Goal: Task Accomplishment & Management: Complete application form

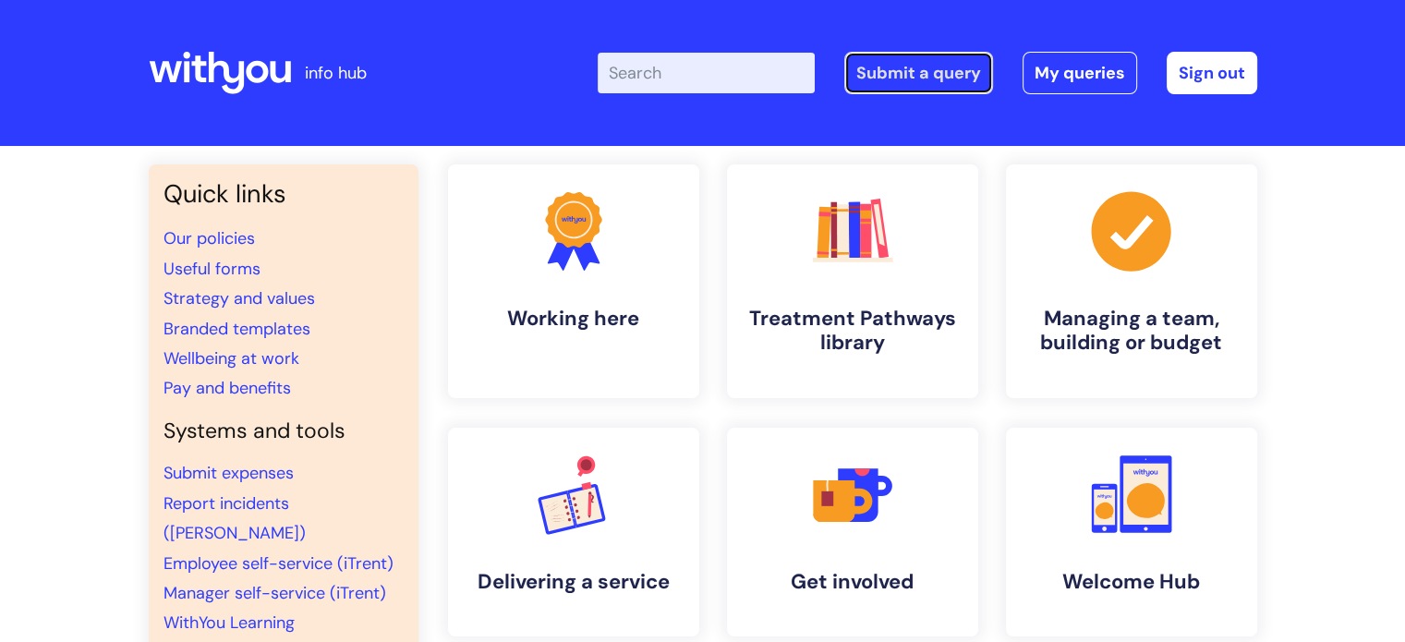
click at [938, 58] on link "Submit a query" at bounding box center [918, 73] width 149 height 42
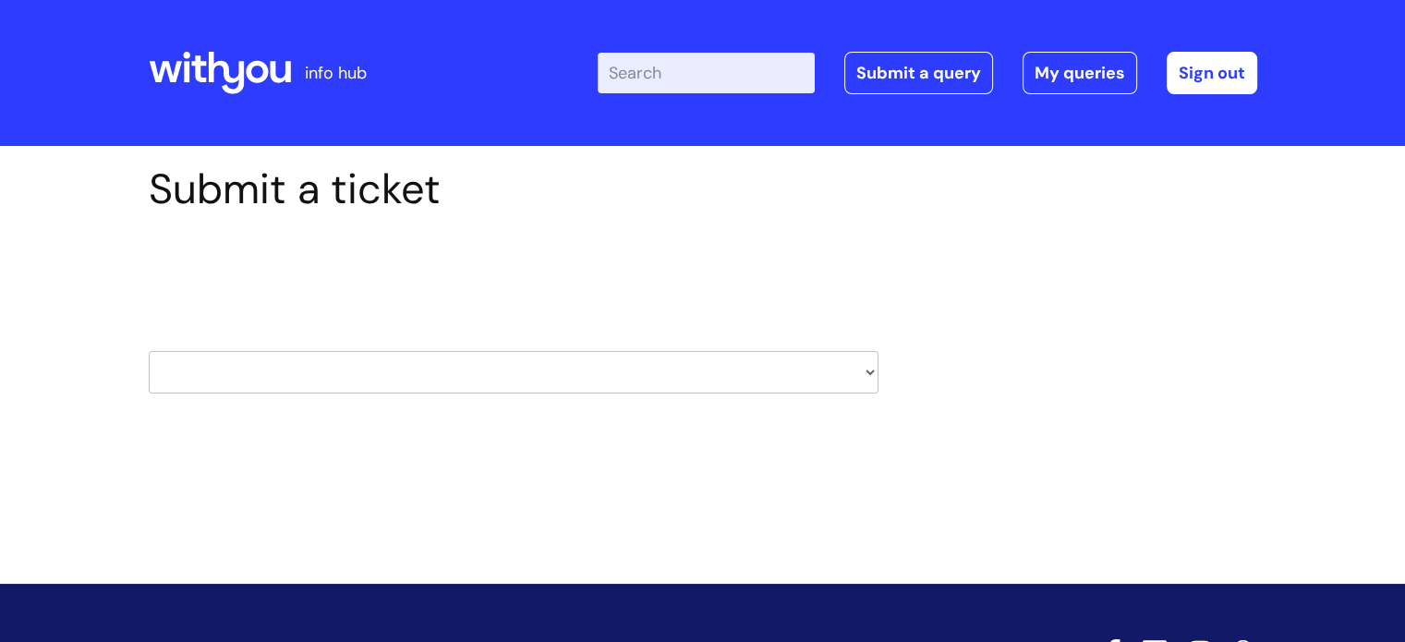
click at [442, 387] on select "HR / People IT and Support Clinical Drug Alerts Finance Accounts Data Support T…" at bounding box center [514, 372] width 730 height 42
select select "it_and_support"
click at [149, 351] on select "HR / People IT and Support Clinical Drug Alerts Finance Accounts Data Support T…" at bounding box center [514, 372] width 730 height 42
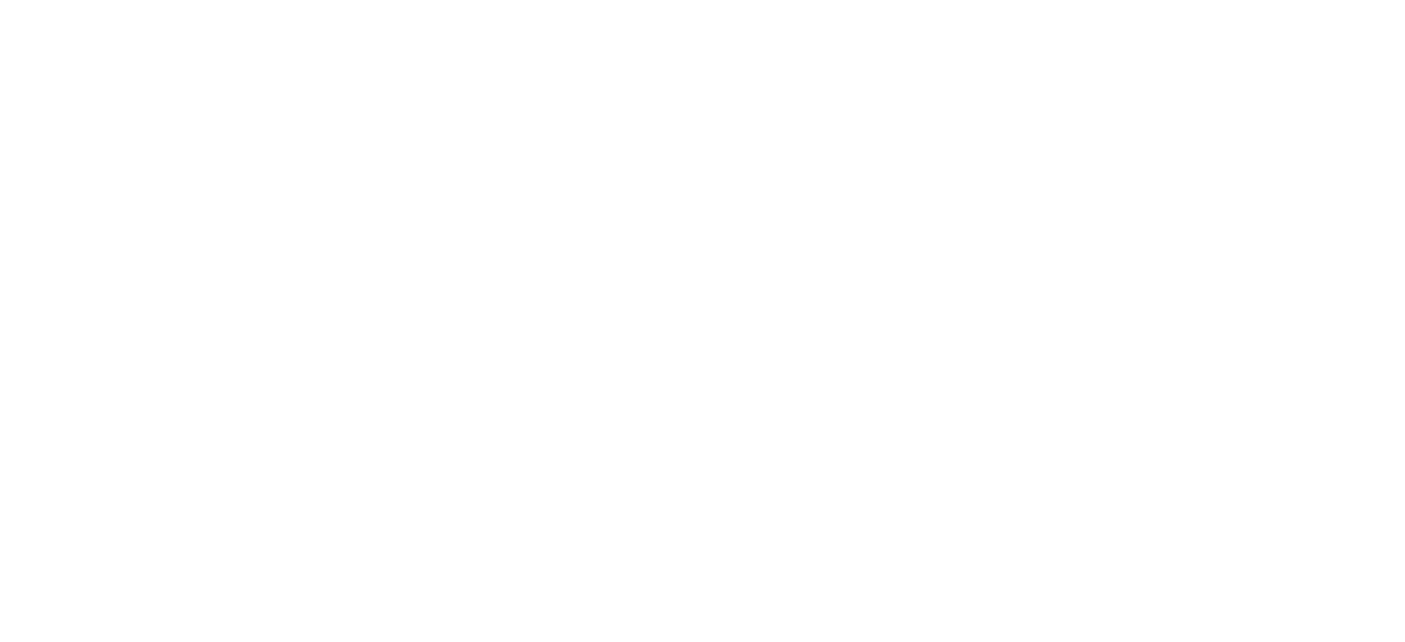
click at [0, 0] on html at bounding box center [0, 0] width 0 height 0
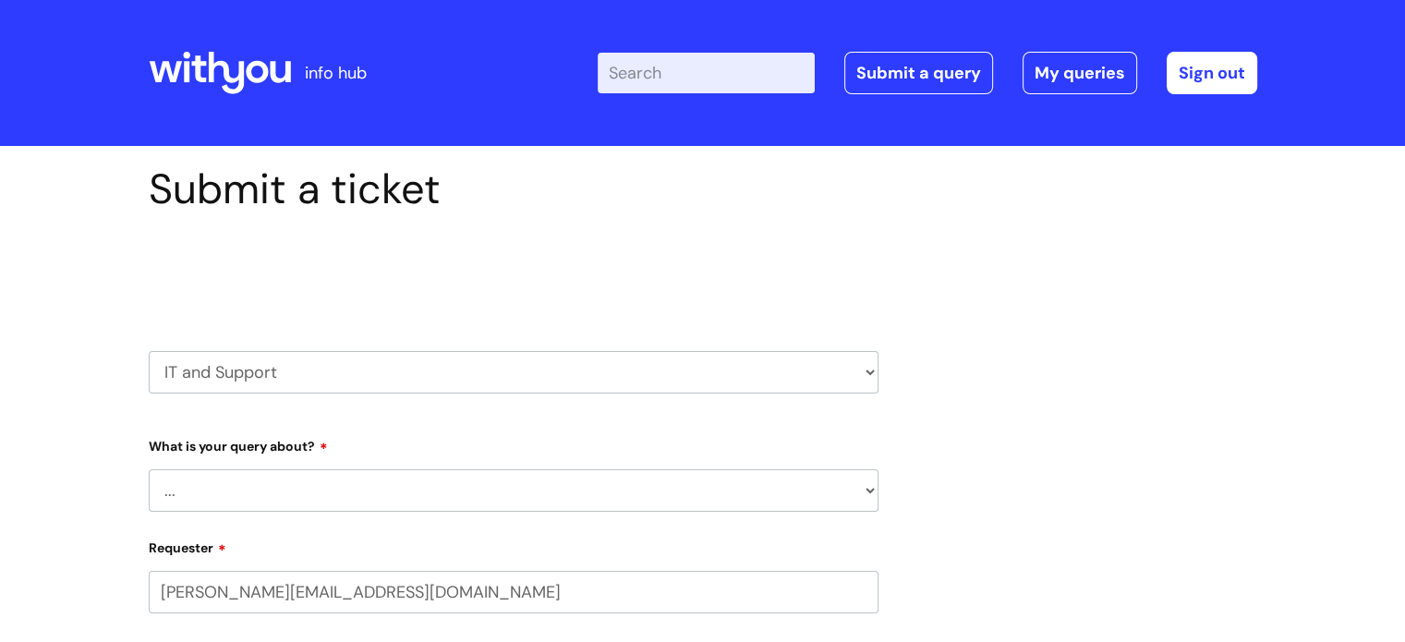
click at [284, 479] on select "... Mobile Phone Reset & MFA Accounts, Starters and Leavers IT Hardware issue I…" at bounding box center [514, 490] width 730 height 42
select select "System/software"
click at [149, 469] on select "... Mobile Phone Reset & MFA Accounts, Starters and Leavers IT Hardware issue I…" at bounding box center [514, 490] width 730 height 42
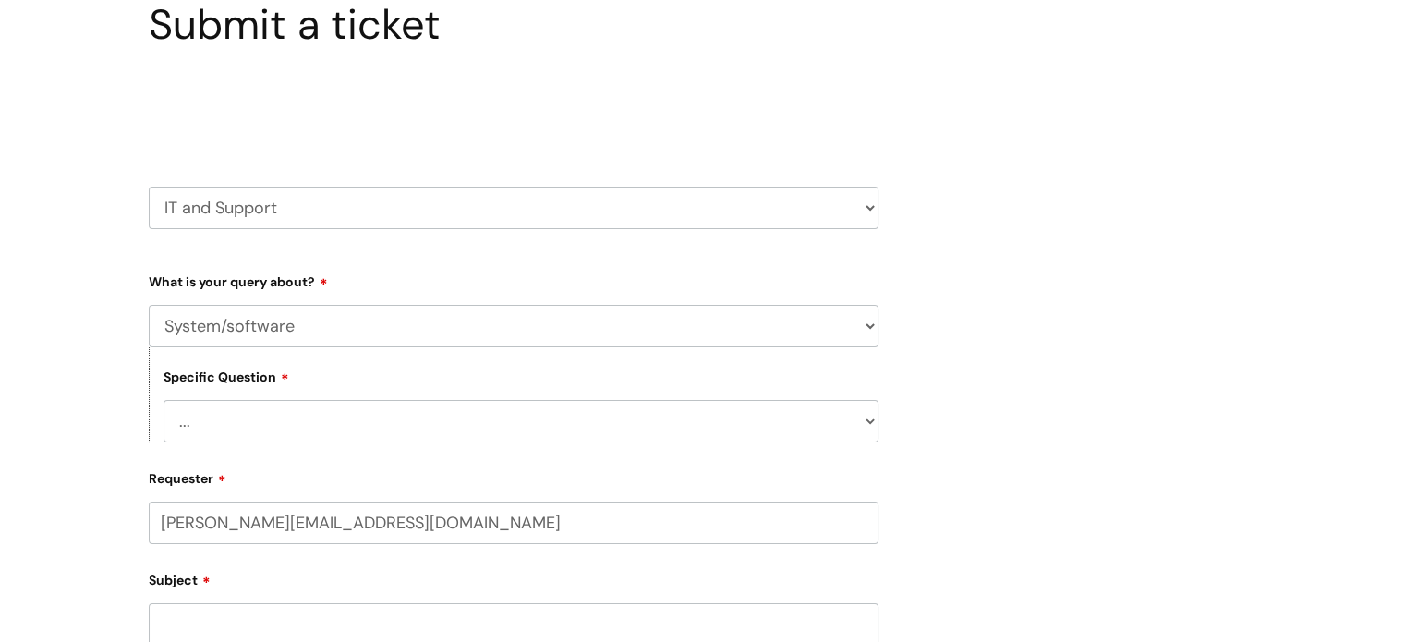
scroll to position [173, 0]
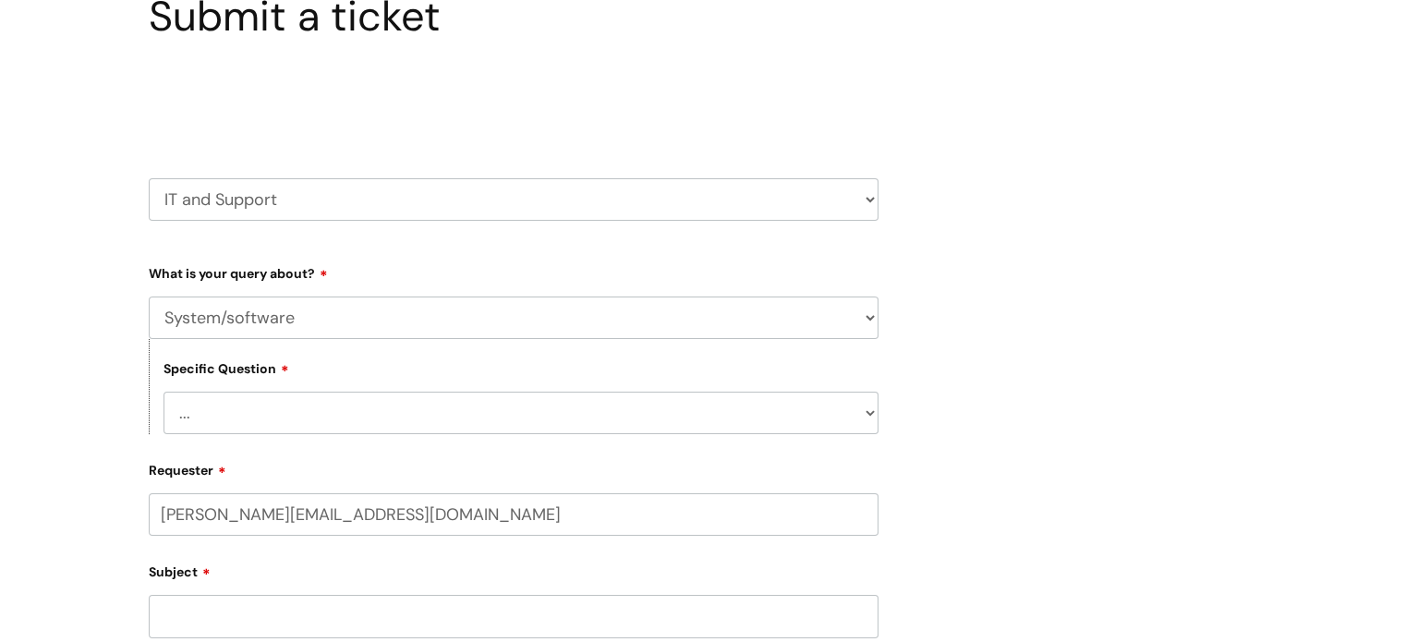
click at [233, 418] on select "... Halo PCMIS Iaptus NHS Email CJSM Email Mitel Another System Google (Workspa…" at bounding box center [520, 413] width 715 height 42
select select "Another System"
click at [163, 392] on select "... Halo PCMIS Iaptus NHS Email CJSM Email Mitel Another System Google (Workspa…" at bounding box center [520, 413] width 715 height 42
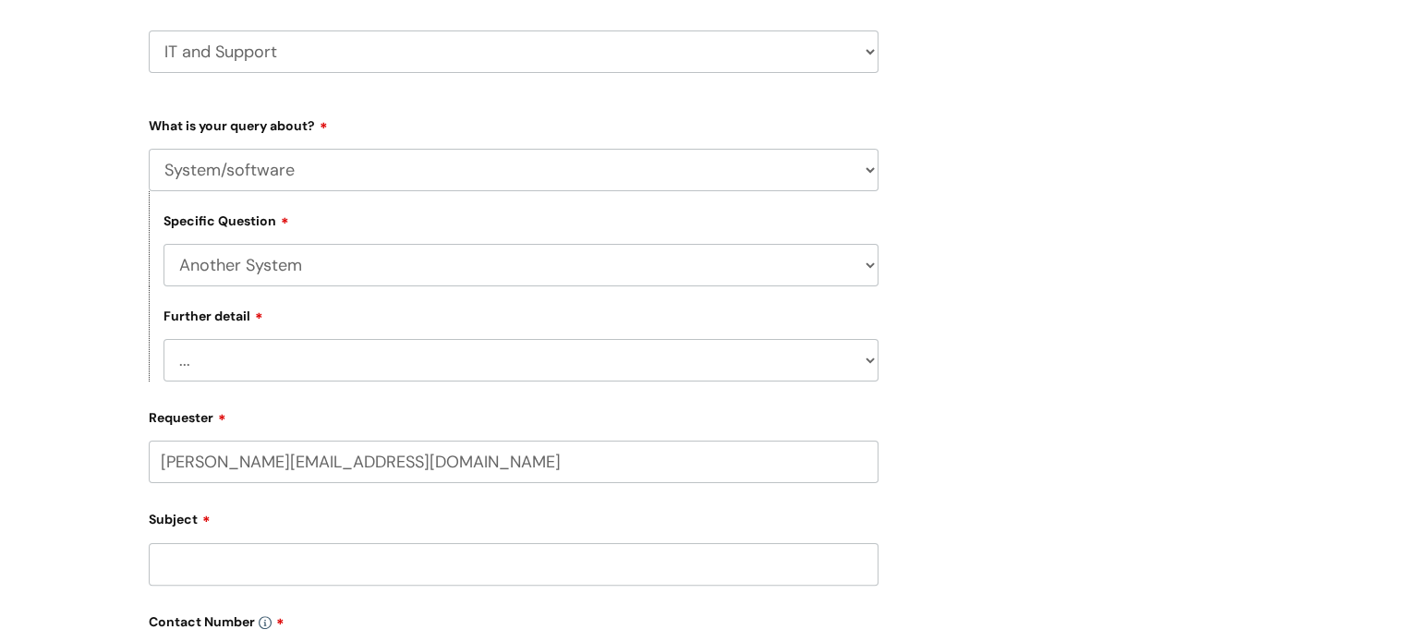
scroll to position [328, 0]
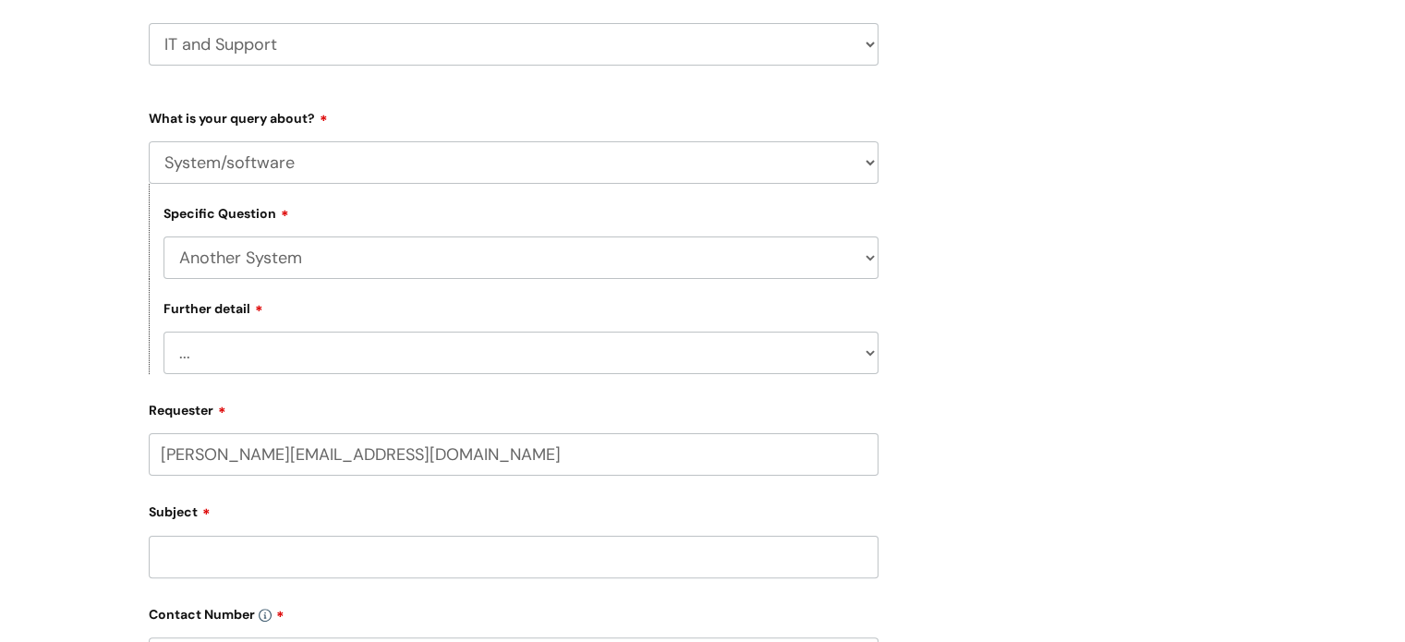
click at [262, 356] on select "... I’ve got a login issue Something else" at bounding box center [520, 353] width 715 height 42
select select "Something else"
click at [163, 333] on select "... I’ve got a login issue Something else" at bounding box center [520, 353] width 715 height 42
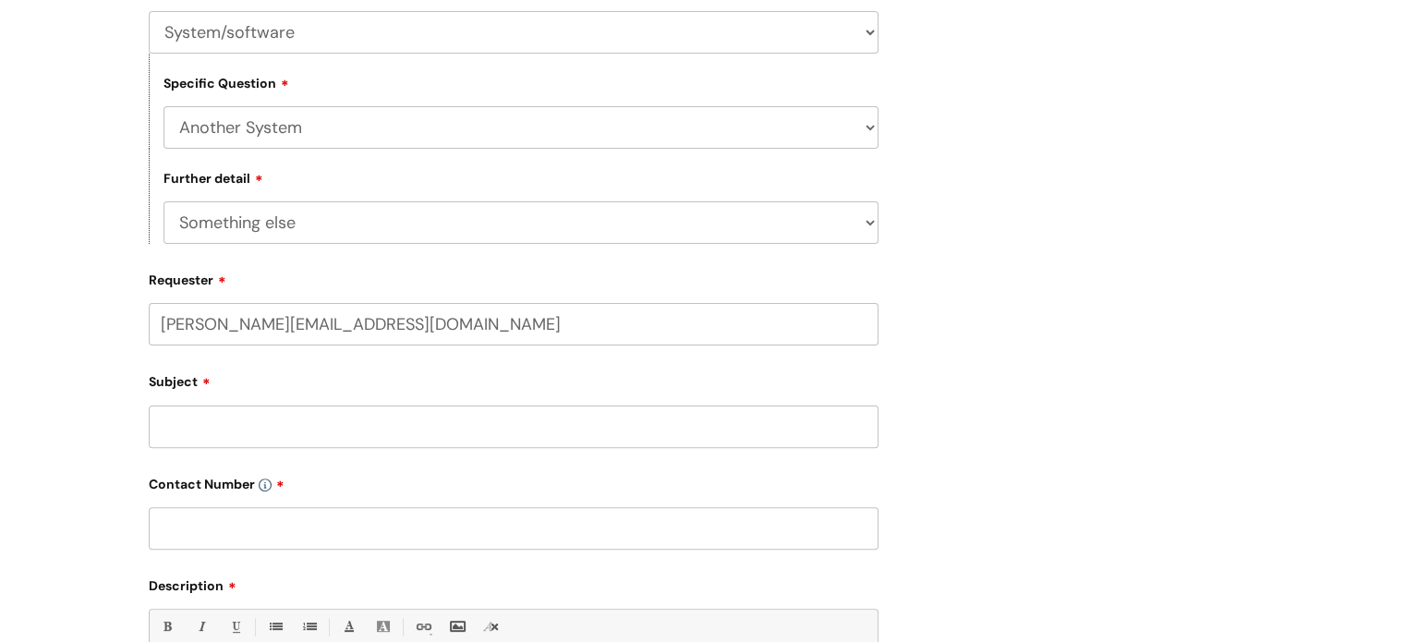
scroll to position [458, 0]
click at [238, 439] on input "Subject" at bounding box center [514, 426] width 730 height 42
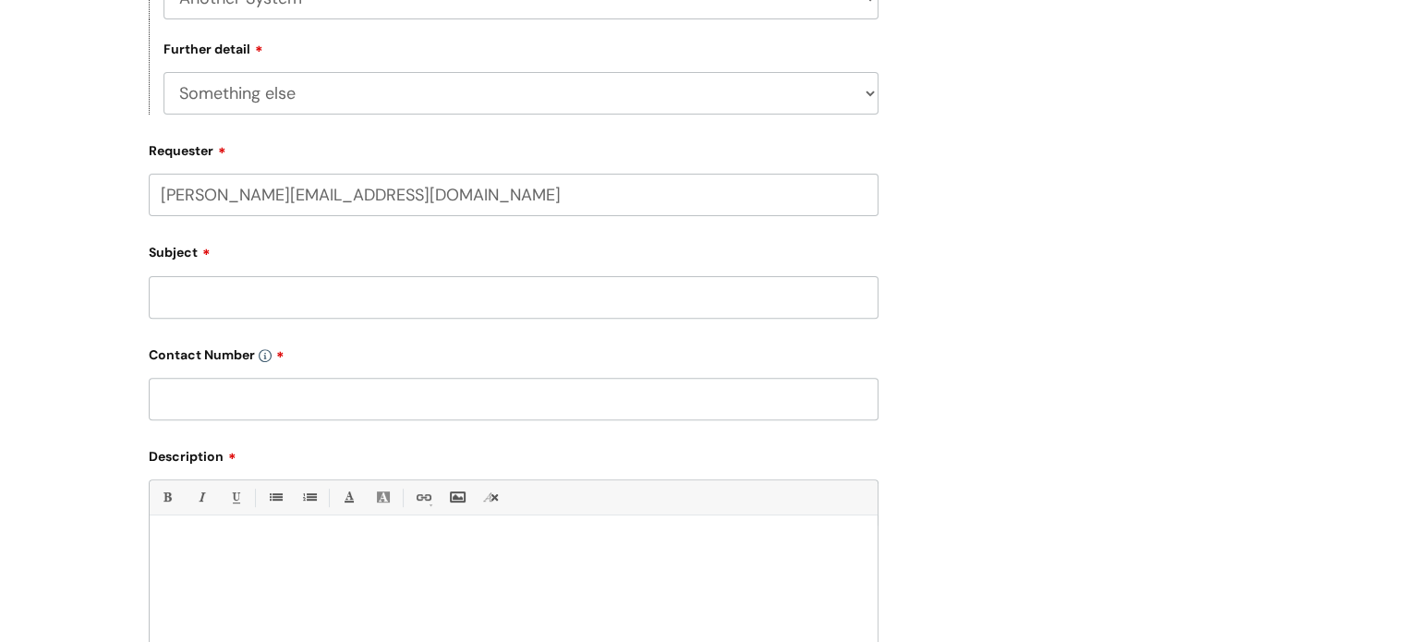
scroll to position [587, 0]
click at [253, 299] on input "Subject" at bounding box center [514, 297] width 730 height 42
click at [314, 546] on p at bounding box center [513, 547] width 700 height 17
paste div
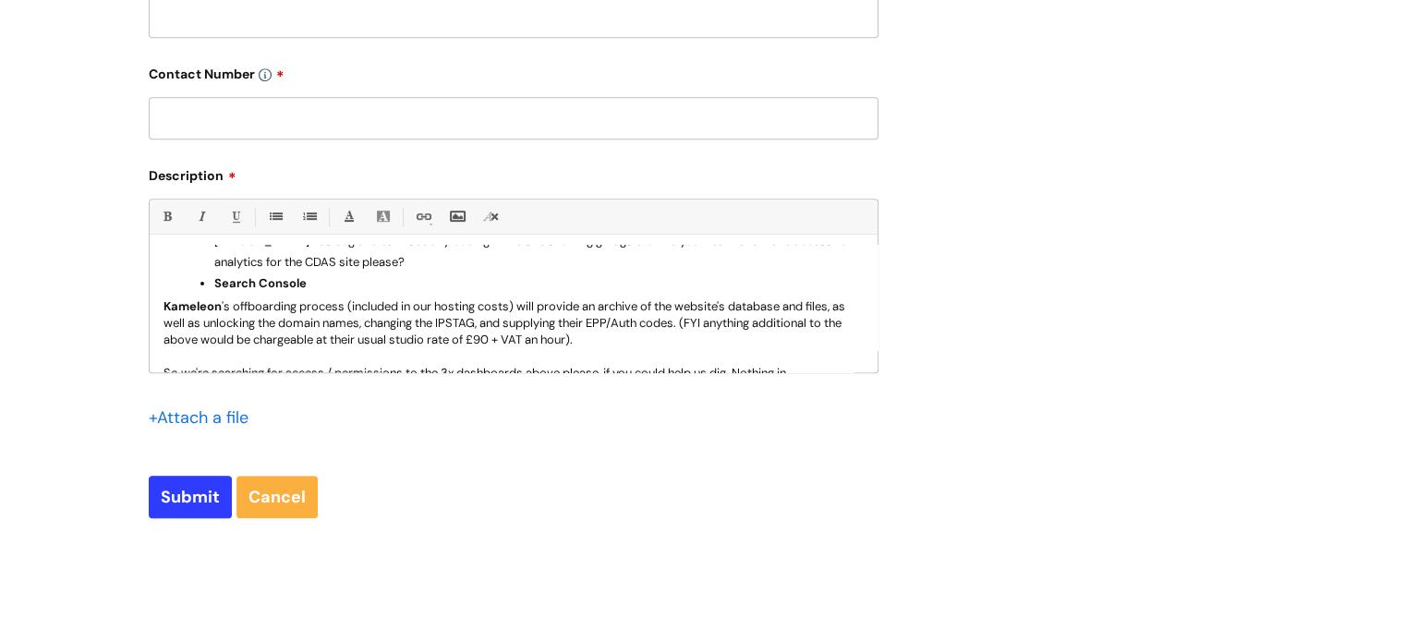
scroll to position [0, 0]
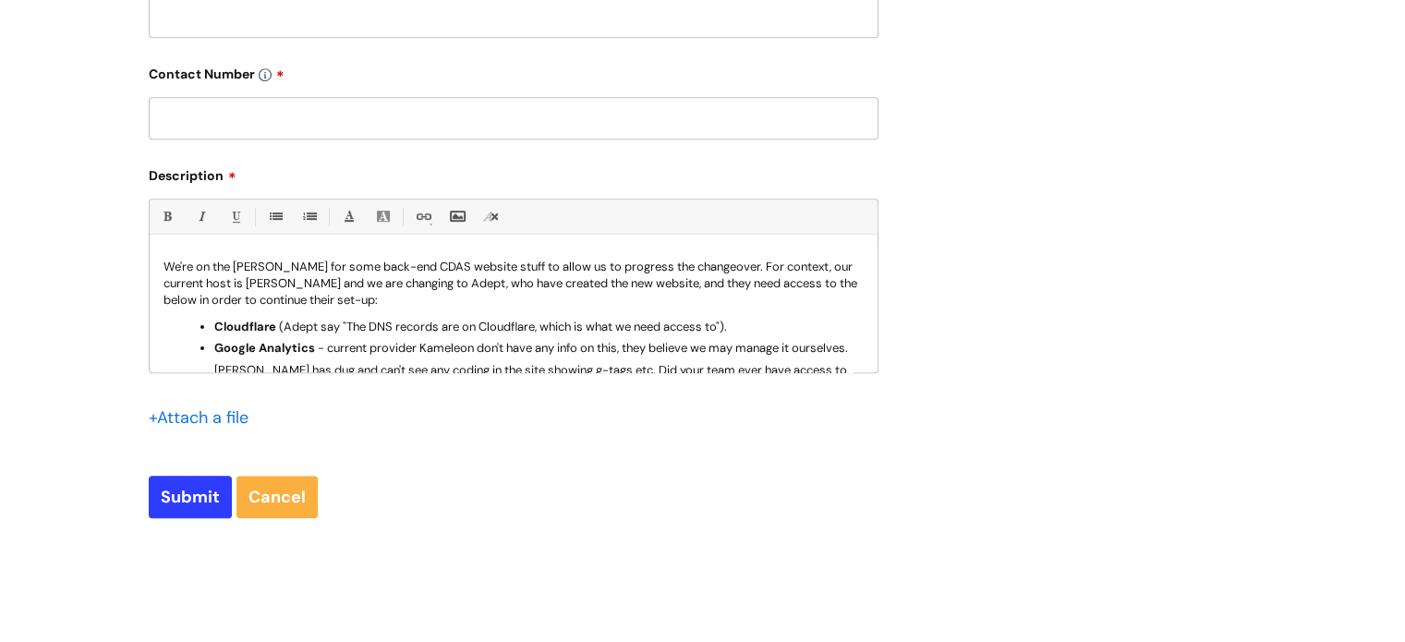
click at [188, 251] on div "We're on the hunt for some back-end CDAS website stuff to allow us to progress …" at bounding box center [514, 308] width 728 height 127
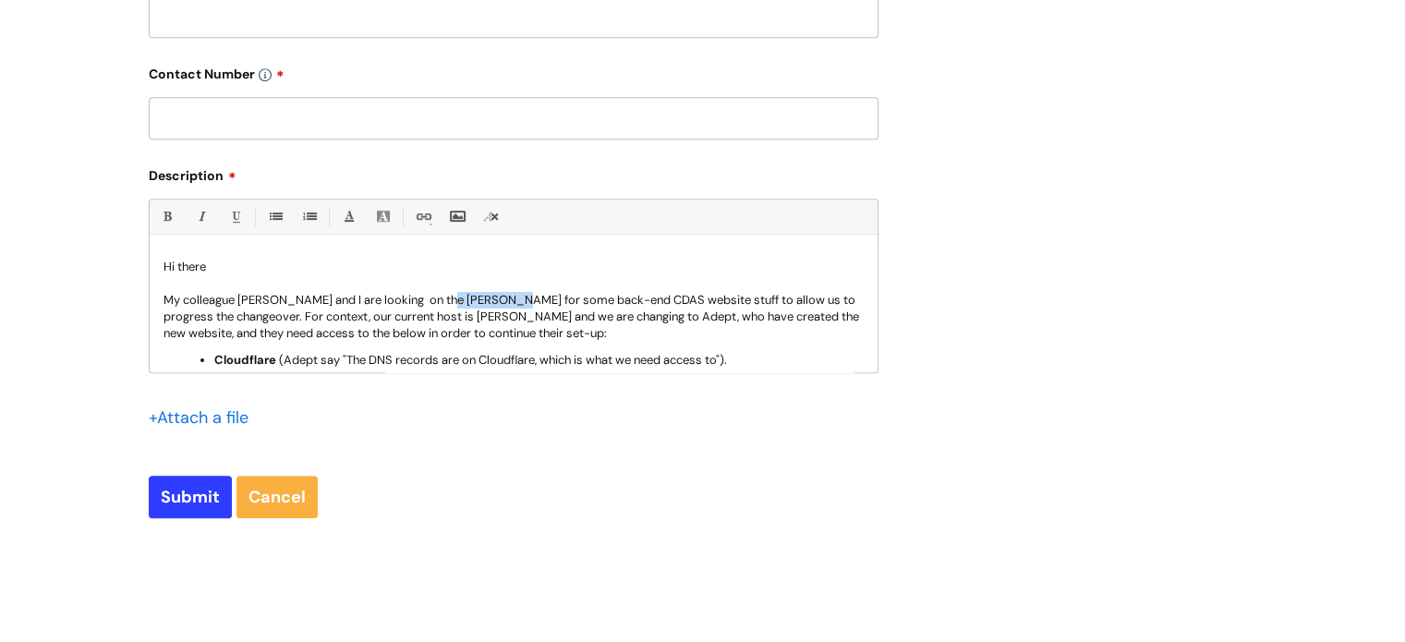
drag, startPoint x: 506, startPoint y: 299, endPoint x: 443, endPoint y: 299, distance: 62.8
click at [443, 299] on p "My colleague Charlotte McIntyre and I are looking on the hunt for some back-end…" at bounding box center [513, 317] width 700 height 50
click at [606, 299] on p "My colleague Charlotte McIntyre and I are looking for some back-end CDAS websit…" at bounding box center [513, 317] width 700 height 50
click at [795, 301] on p "My colleague Charlotte McIntyre and I are looking for some back-end CDAS access…" at bounding box center [513, 317] width 700 height 50
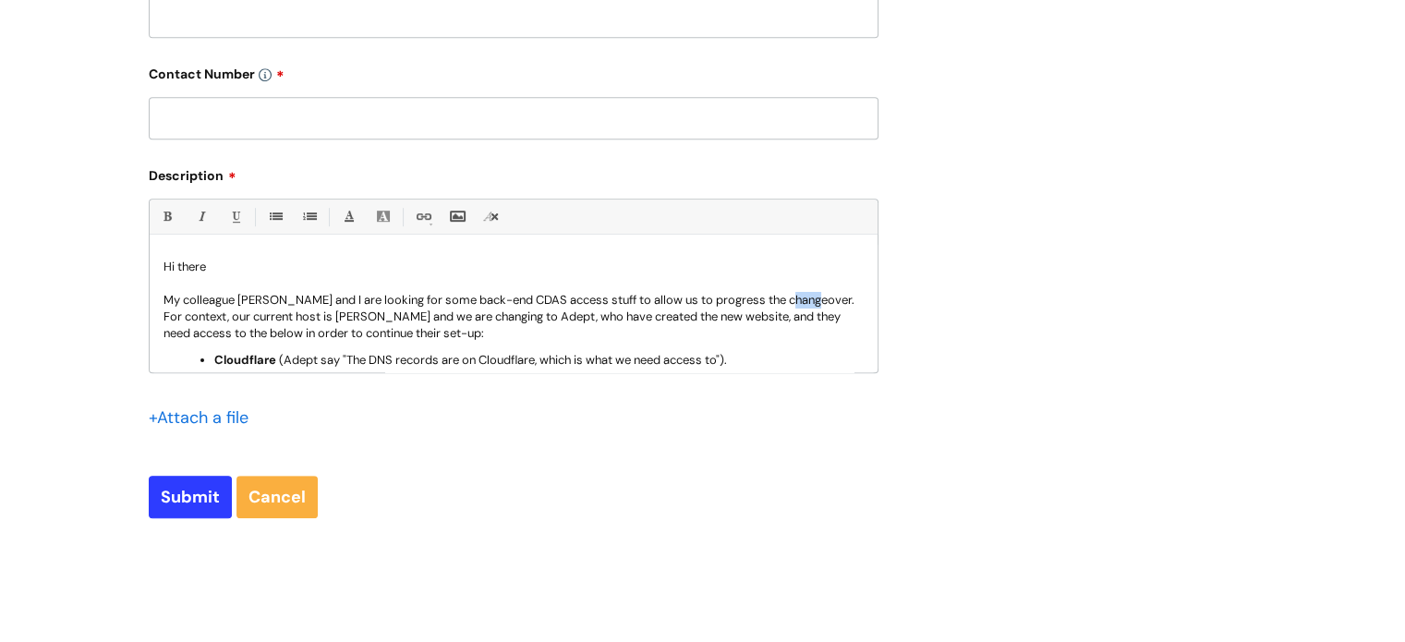
click at [795, 301] on p "My colleague Charlotte McIntyre and I are looking for some back-end CDAS access…" at bounding box center [513, 317] width 700 height 50
click at [477, 320] on p "My colleague Charlotte McIntyre and I are looking for some back-end CDAS access…" at bounding box center [513, 317] width 700 height 50
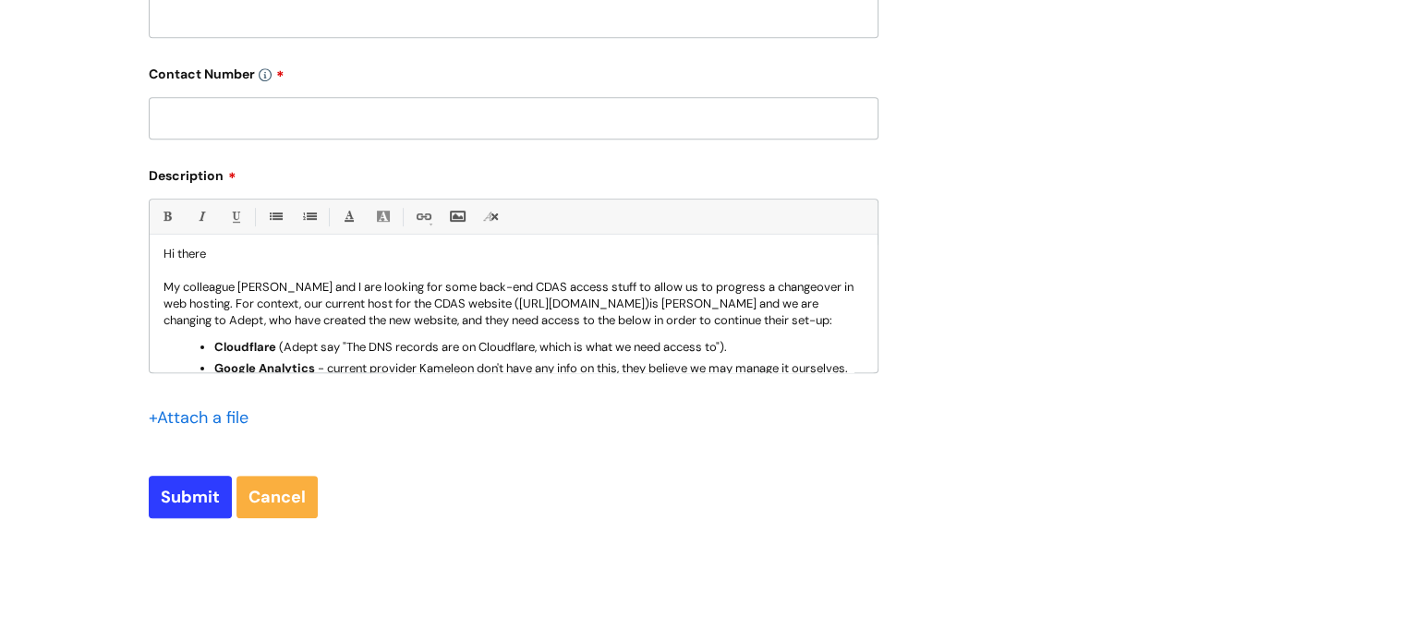
scroll to position [15, 0]
click at [482, 319] on p "My colleague Charlotte McIntyre and I are looking for some back-end CDAS access…" at bounding box center [513, 302] width 700 height 50
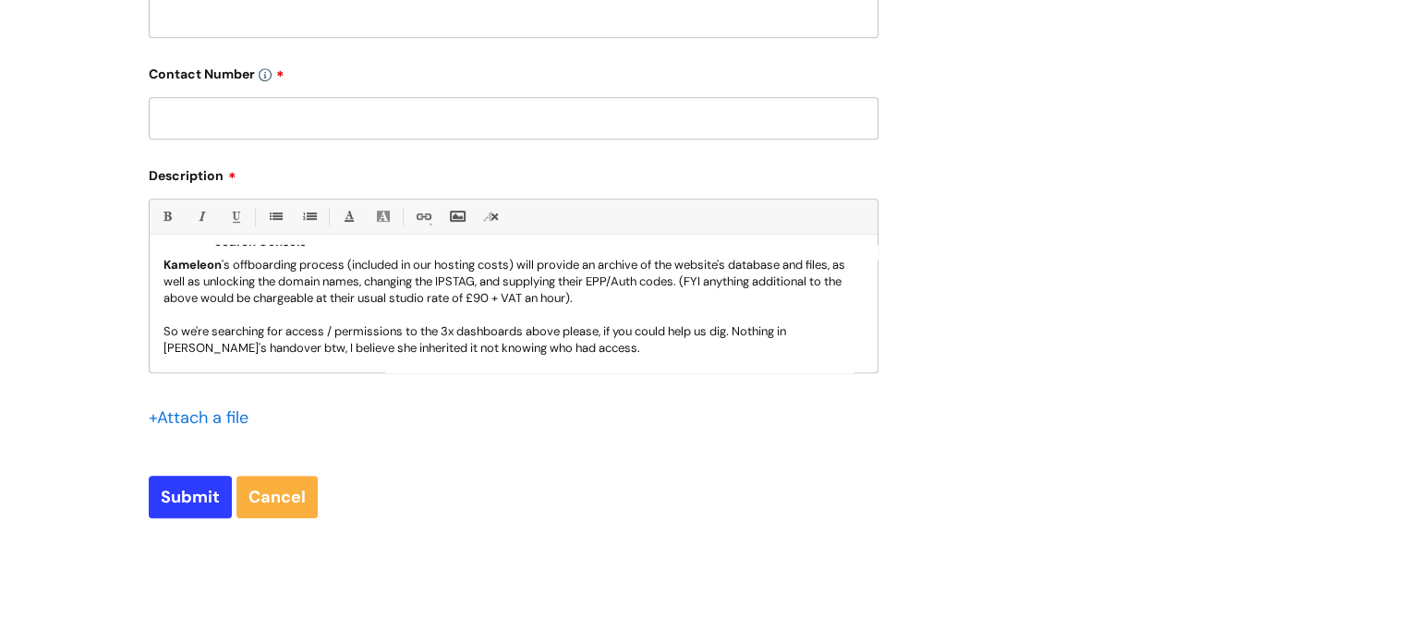
scroll to position [237, 0]
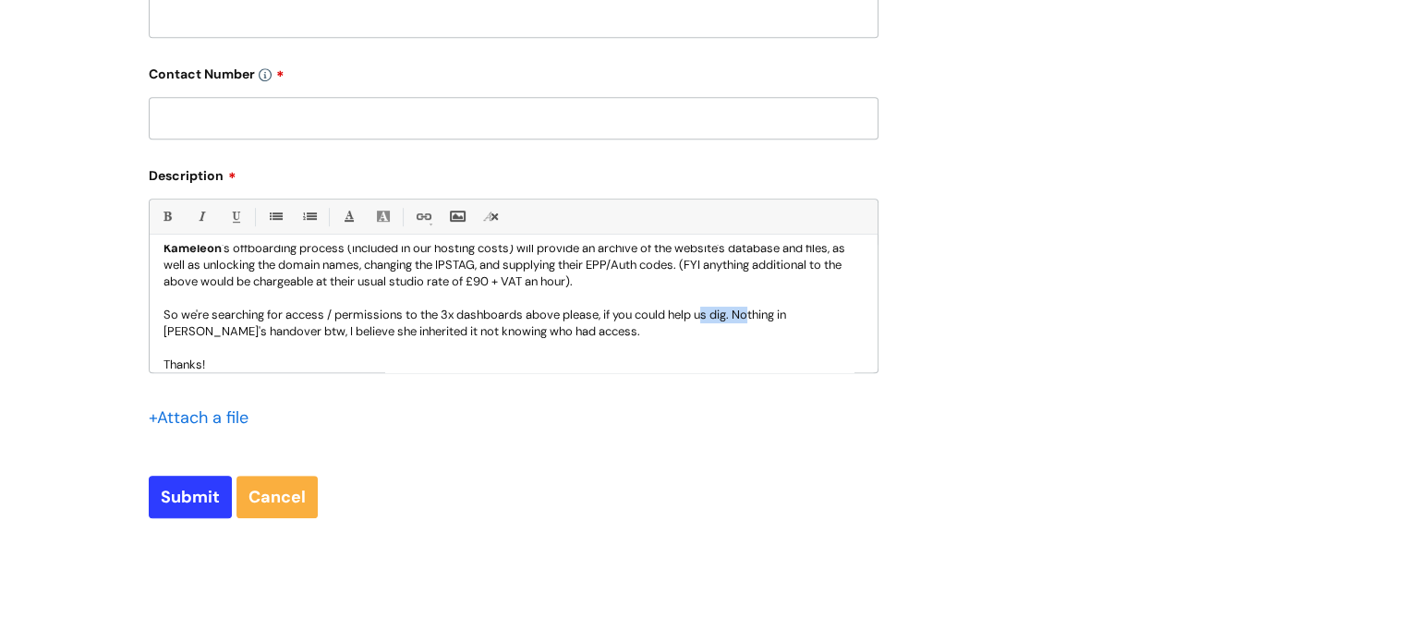
drag, startPoint x: 560, startPoint y: 332, endPoint x: 757, endPoint y: 317, distance: 198.2
click at [757, 317] on p "So we're searching for access / permissions to the 3x dashboards above please, …" at bounding box center [513, 323] width 700 height 33
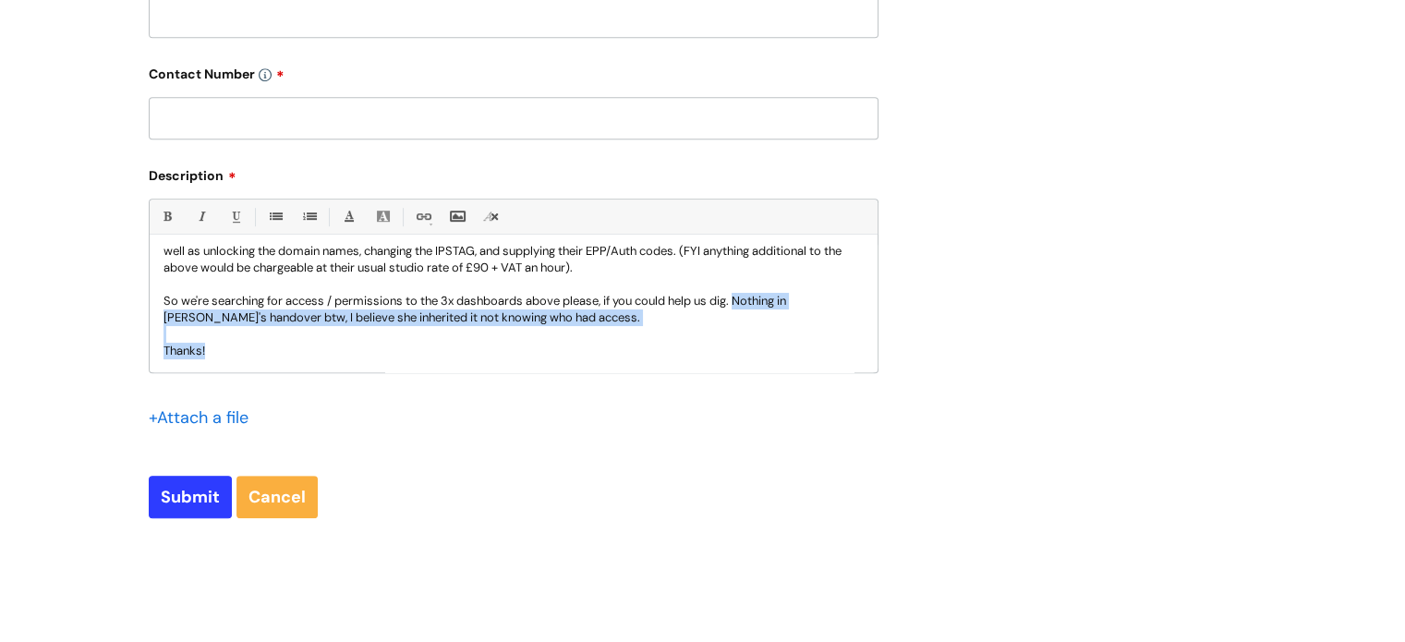
drag, startPoint x: 743, startPoint y: 313, endPoint x: 800, endPoint y: 385, distance: 92.0
click at [800, 385] on div "Bold (Ctrl-B) Italic (Ctrl-I) Underline(Ctrl-U) • Unordered List (Ctrl-Shift-7)…" at bounding box center [514, 327] width 730 height 257
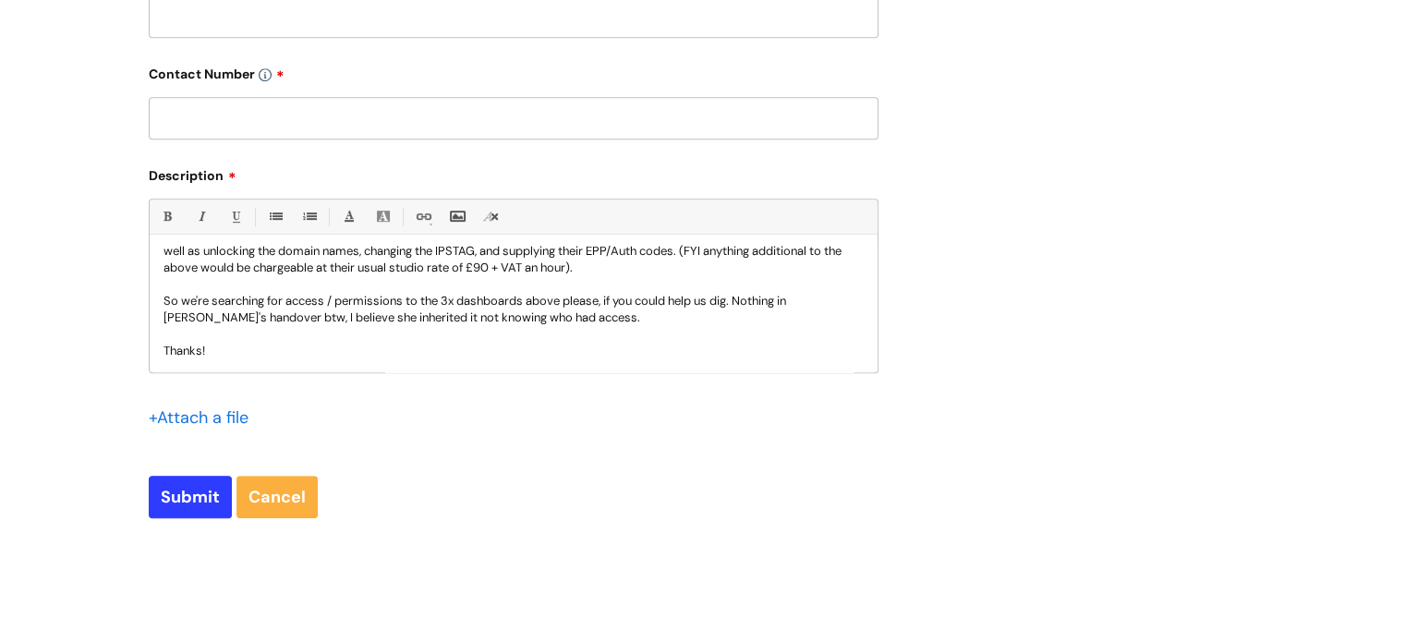
scroll to position [201, 0]
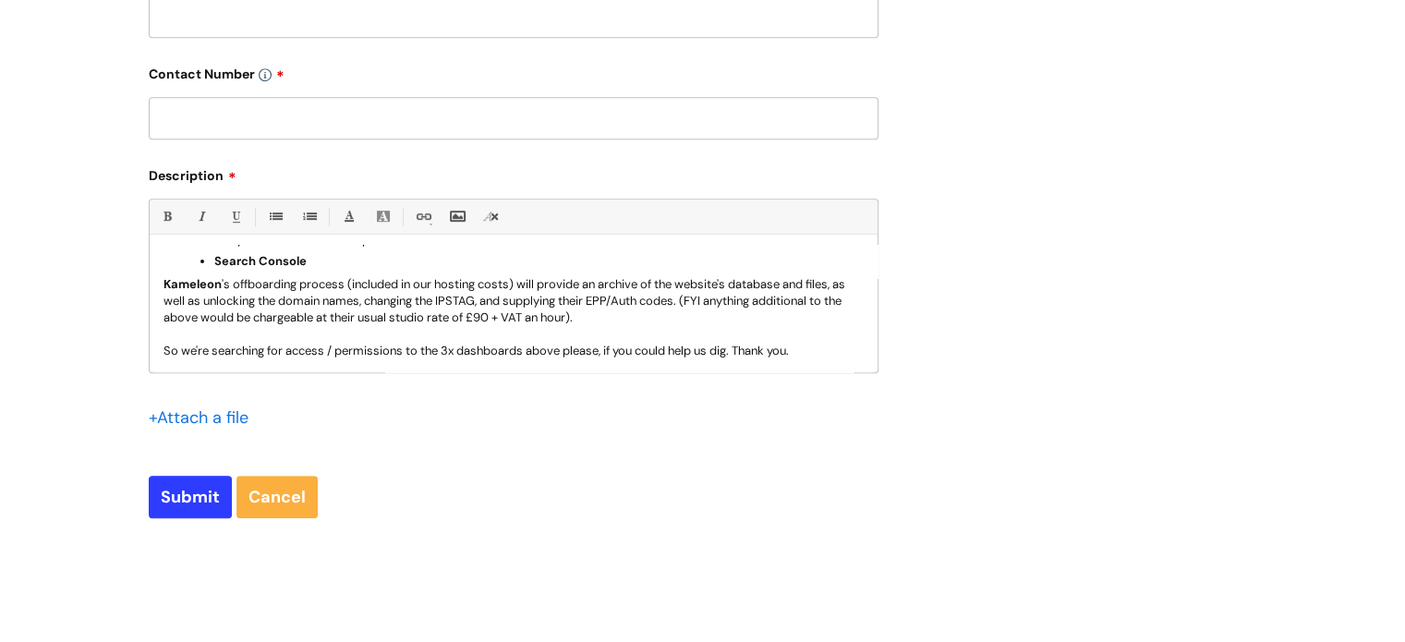
click at [294, 136] on input "text" at bounding box center [514, 118] width 730 height 42
paste input "07966 562 388"
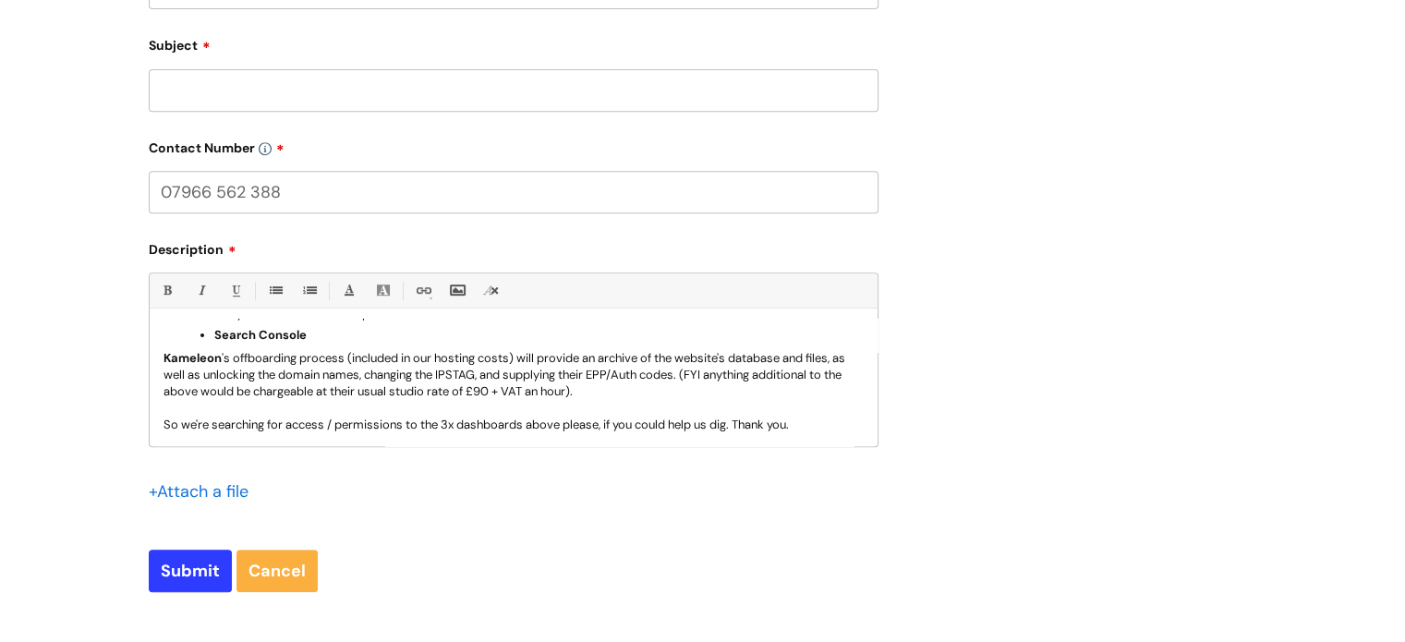
scroll to position [805, 0]
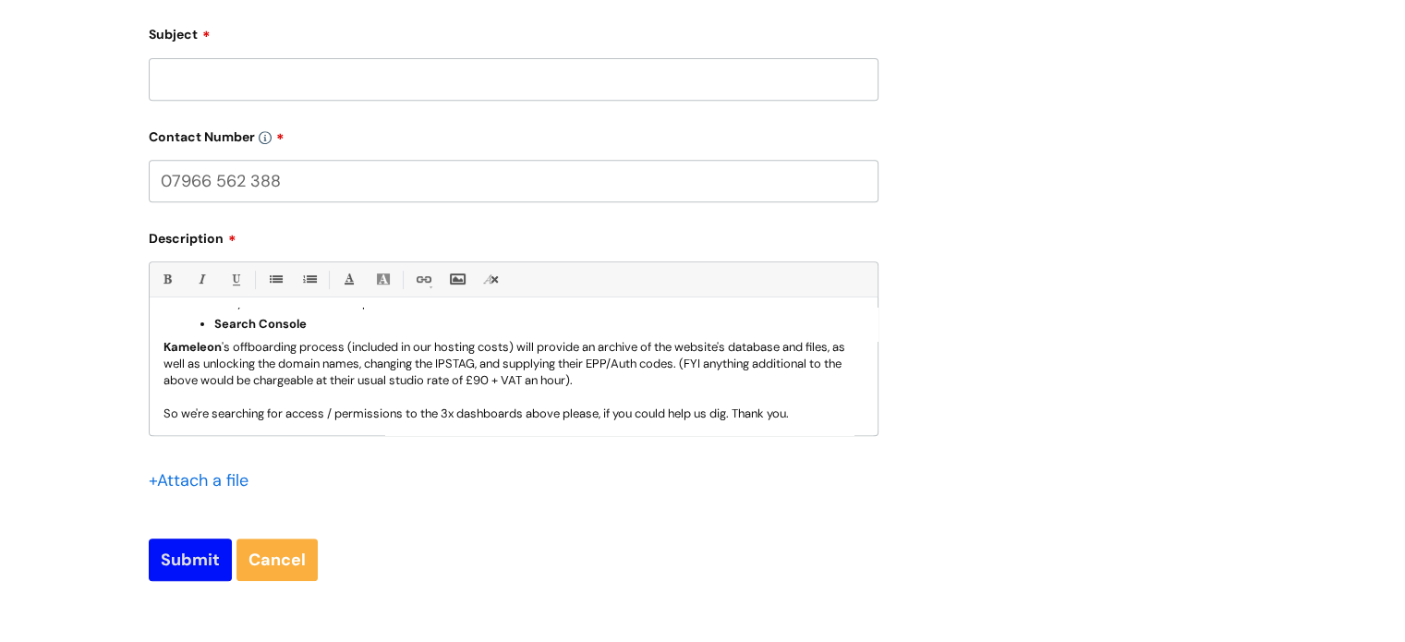
type input "07966 562 388"
click at [168, 555] on input "Submit" at bounding box center [190, 560] width 83 height 42
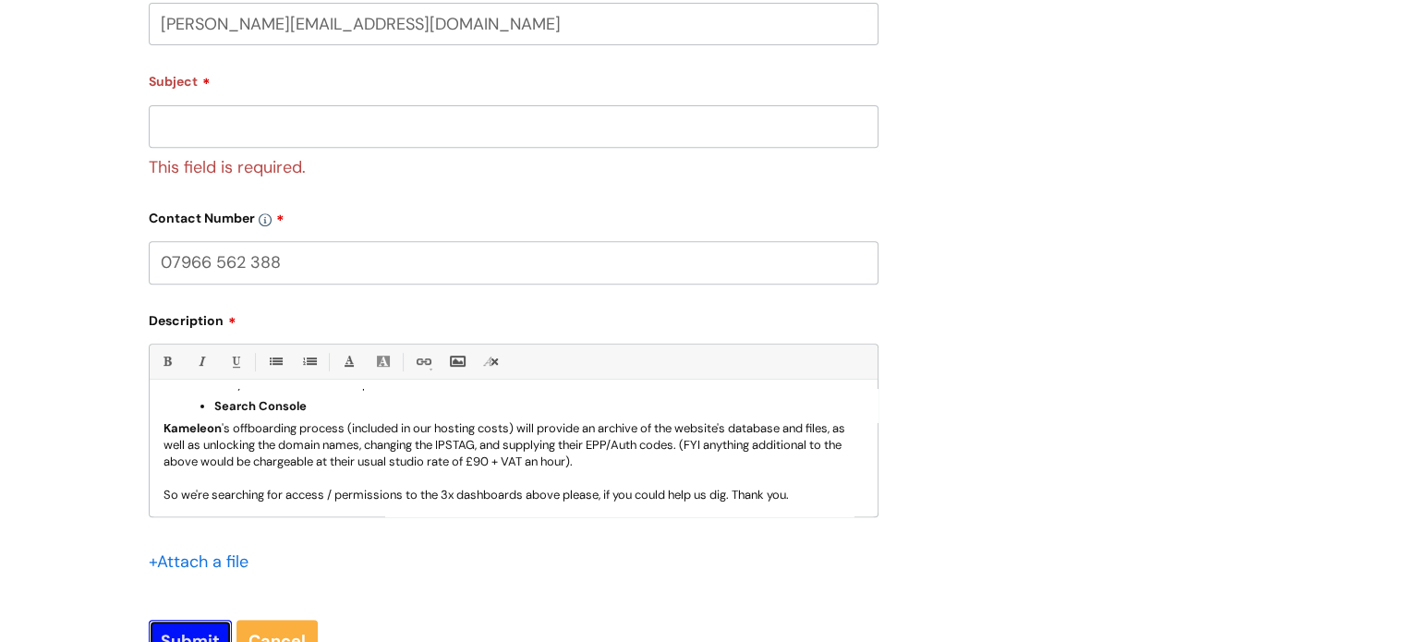
scroll to position [744, 0]
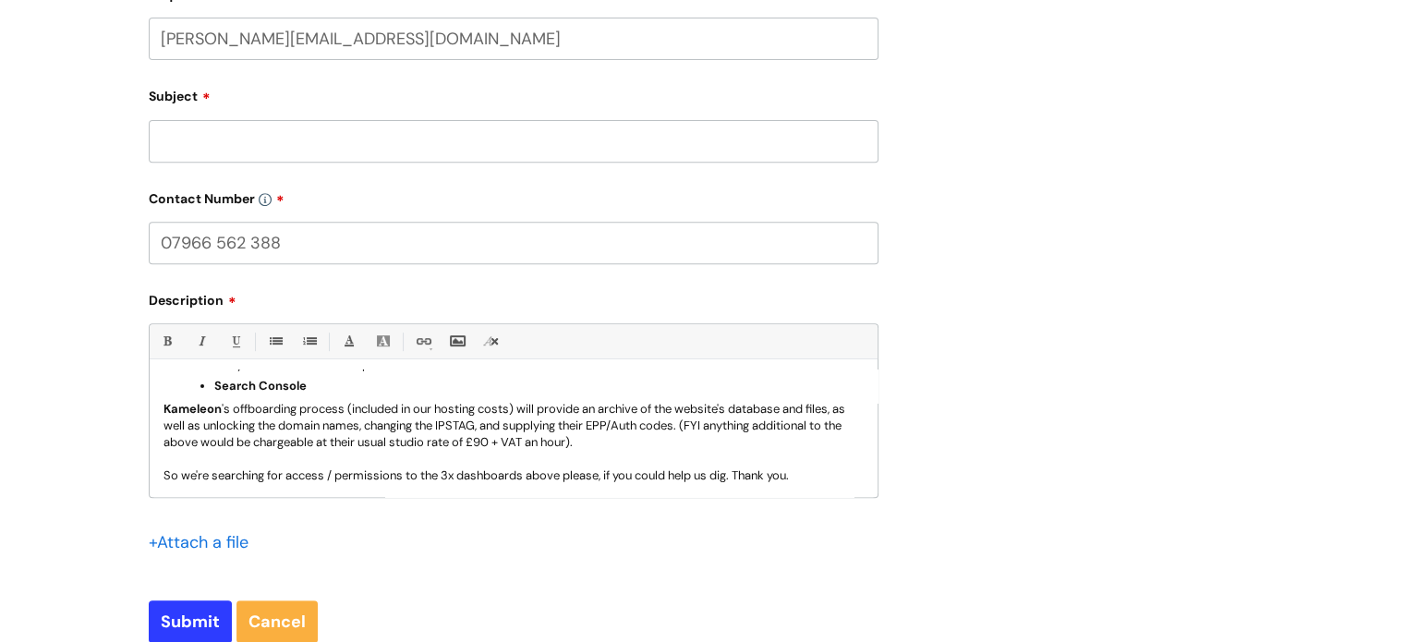
click at [208, 154] on input "Subject" at bounding box center [514, 141] width 730 height 42
type input "CDAS website access"
click at [177, 616] on input "Submit" at bounding box center [190, 621] width 83 height 42
type input "Please Wait..."
